Goal: Information Seeking & Learning: Learn about a topic

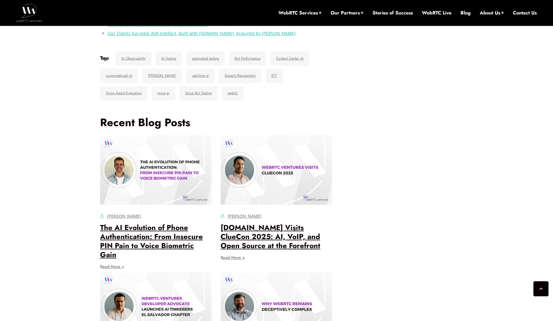
scroll to position [3711, 0]
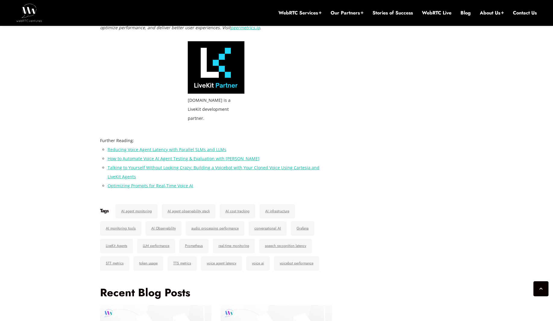
scroll to position [1906, 0]
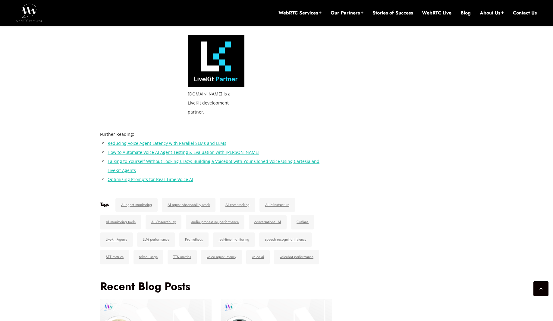
click at [205, 140] on link "Reducing Voice Agent Latency with Parallel SLMs and LLMs" at bounding box center [167, 143] width 119 height 6
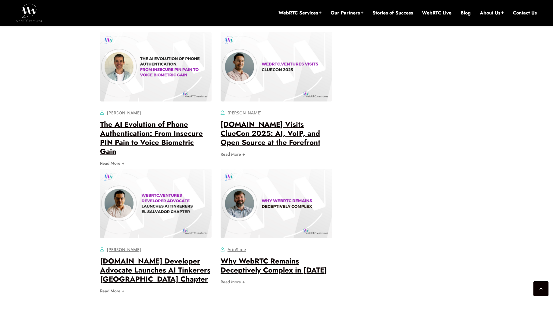
scroll to position [2175, 0]
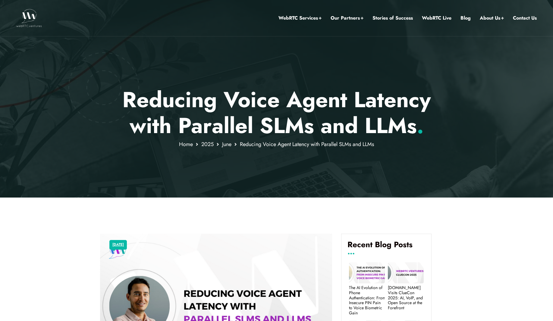
click at [285, 131] on p "Reducing Voice Agent Latency with Parallel SLMs and LLMs ." at bounding box center [276, 113] width 353 height 52
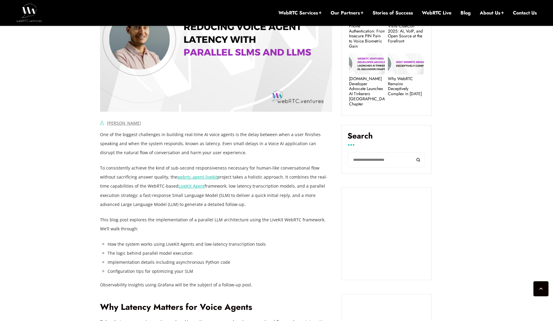
scroll to position [314, 0]
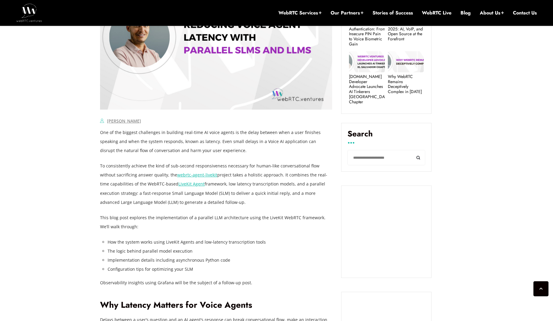
click at [268, 173] on p "To consistently achieve the kind of sub-second responsiveness necessary for hum…" at bounding box center [216, 183] width 232 height 45
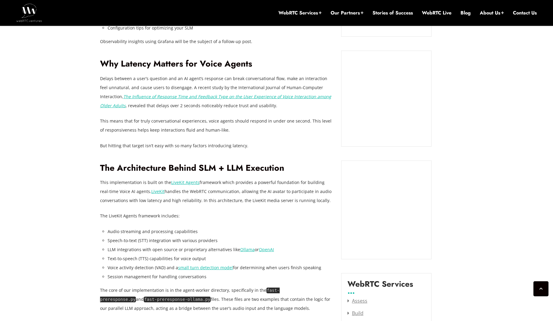
scroll to position [557, 0]
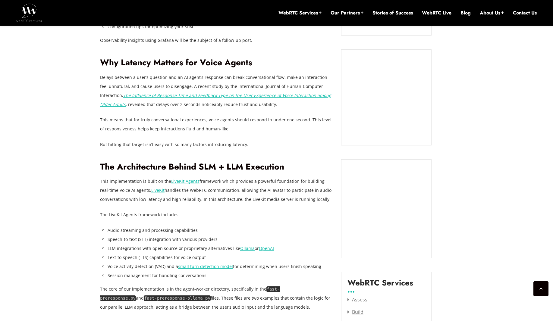
click at [207, 166] on h2 "The Architecture Behind SLM + LLM Execution" at bounding box center [216, 167] width 232 height 11
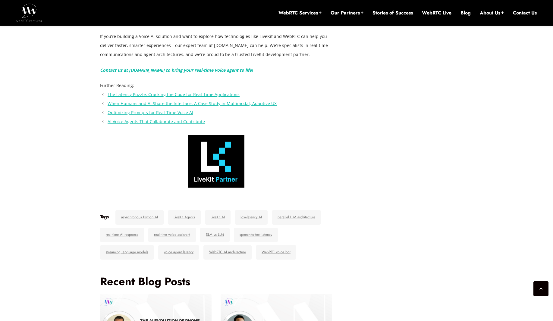
scroll to position [2197, 0]
